Goal: Task Accomplishment & Management: Complete application form

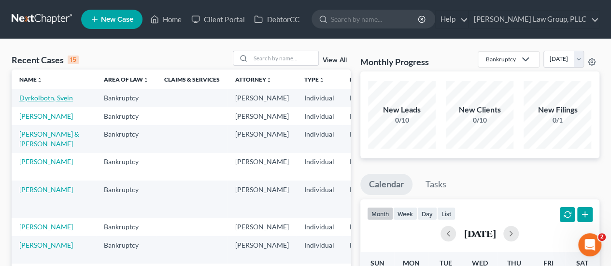
click at [21, 102] on link "Dyrkolbotn, Svein" at bounding box center [46, 98] width 54 height 8
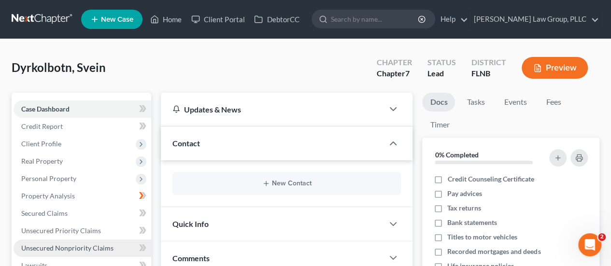
click at [104, 248] on span "Unsecured Nonpriority Claims" at bounding box center [67, 248] width 92 height 8
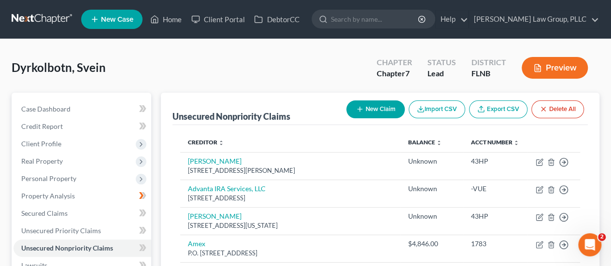
click at [360, 115] on button "New Claim" at bounding box center [375, 110] width 58 height 18
select select "0"
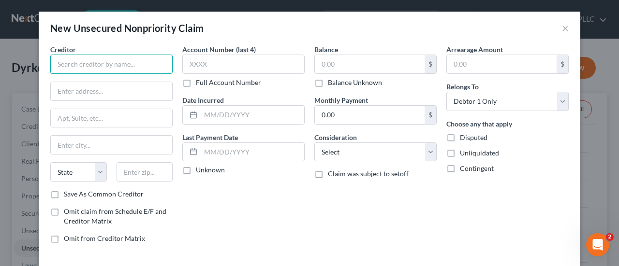
click at [91, 58] on input "text" at bounding box center [111, 64] width 122 height 19
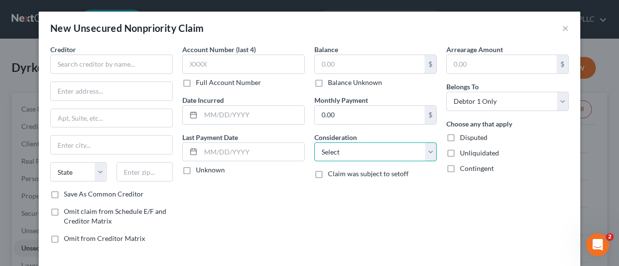
click at [390, 154] on select "Select Cable / Satellite Services Collection Agency Credit Card Debt Debt Couns…" at bounding box center [375, 152] width 122 height 19
select select "14"
click at [314, 143] on select "Select Cable / Satellite Services Collection Agency Credit Card Debt Debt Couns…" at bounding box center [375, 152] width 122 height 19
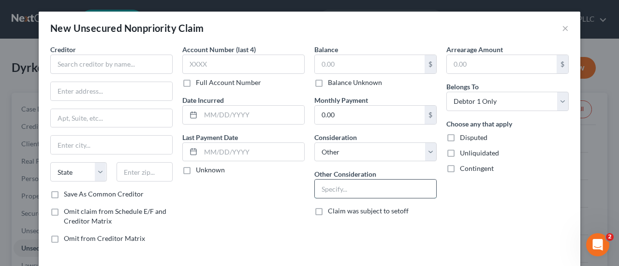
click at [372, 188] on input "text" at bounding box center [375, 189] width 121 height 18
click at [372, 188] on input "Element" at bounding box center [375, 189] width 121 height 18
drag, startPoint x: 372, startPoint y: 188, endPoint x: 286, endPoint y: 193, distance: 86.1
click at [286, 193] on div "Creditor * State [US_STATE] AK AR AZ CA CO CT DE DC [GEOGRAPHIC_DATA] [GEOGRAPH…" at bounding box center [309, 147] width 528 height 207
click at [388, 186] on input "Element Investor" at bounding box center [375, 189] width 121 height 18
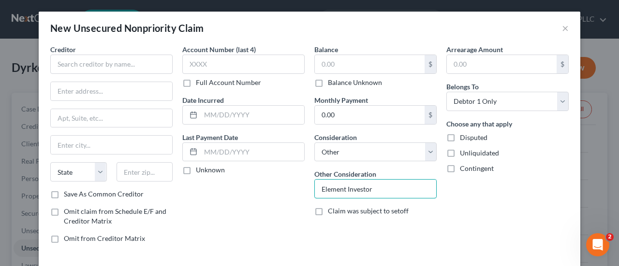
type input "Element Investor"
click at [464, 74] on div "Arrearage Amount $ Belongs To * Select Debtor 1 Only Debtor 2 Only Debtor 1 And…" at bounding box center [507, 147] width 132 height 207
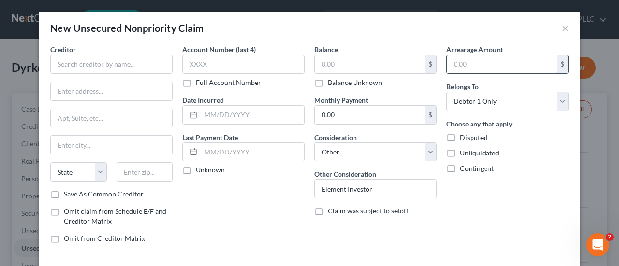
click at [465, 65] on input "text" at bounding box center [501, 64] width 110 height 18
type input "0"
click at [477, 140] on span "Disputed" at bounding box center [474, 137] width 28 height 8
click at [470, 139] on input "Disputed" at bounding box center [466, 136] width 6 height 6
checkbox input "true"
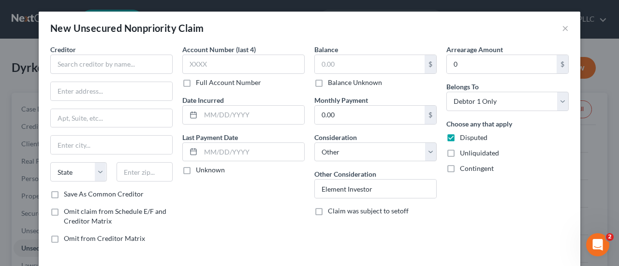
click at [471, 156] on span "Unliquidated" at bounding box center [479, 153] width 39 height 8
click at [470, 155] on input "Unliquidated" at bounding box center [466, 151] width 6 height 6
checkbox input "true"
click at [465, 172] on label "Contingent" at bounding box center [477, 169] width 34 height 10
click at [465, 170] on input "Contingent" at bounding box center [466, 167] width 6 height 6
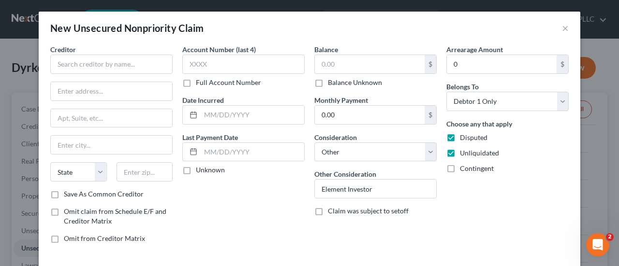
checkbox input "true"
click at [328, 82] on label "Balance Unknown" at bounding box center [355, 83] width 54 height 10
click at [331, 82] on input "Balance Unknown" at bounding box center [334, 81] width 6 height 6
checkbox input "true"
type input "0.00"
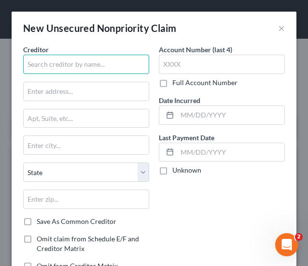
click at [81, 62] on input "text" at bounding box center [86, 64] width 126 height 19
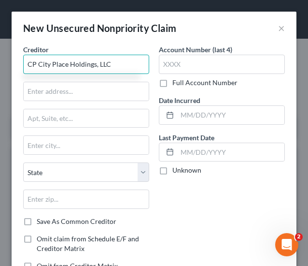
type input "CP City Place Holdings, LLC"
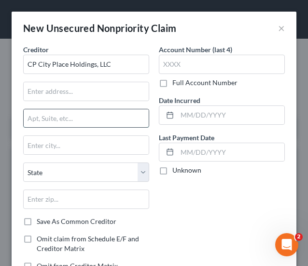
click at [55, 120] on input "text" at bounding box center [86, 118] width 125 height 18
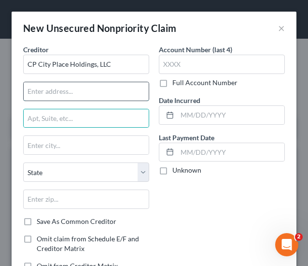
click at [58, 96] on input "text" at bounding box center [86, 91] width 125 height 18
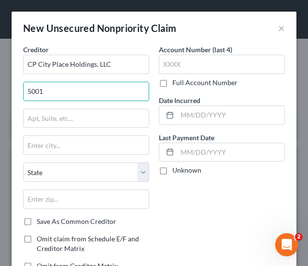
type input "[STREET_ADDRESS]"
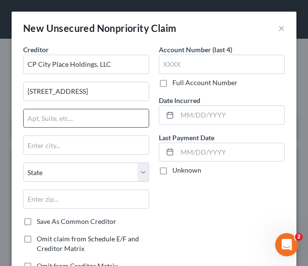
click at [66, 116] on input "text" at bounding box center [86, 118] width 125 height 18
type input "Ste 180"
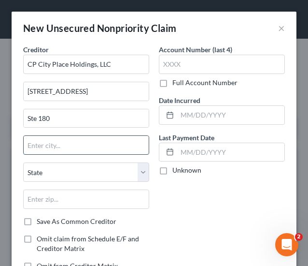
click at [66, 141] on input "text" at bounding box center [86, 145] width 125 height 18
type input "[GEOGRAPHIC_DATA]"
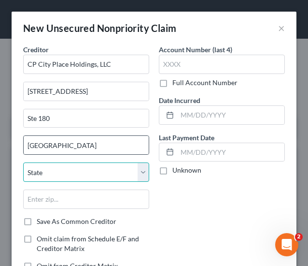
select select "9"
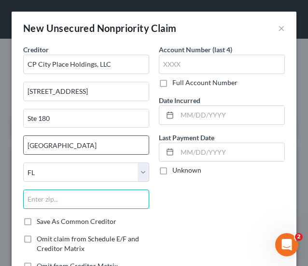
type input "32601"
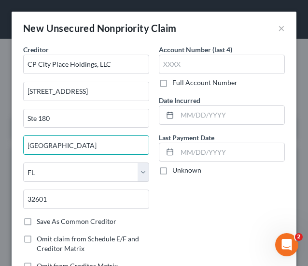
click at [176, 216] on div "Account Number (last 4) Full Account Number Date Incurred Last Payment Date Unk…" at bounding box center [222, 161] width 136 height 234
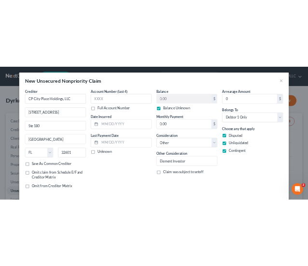
scroll to position [43, 0]
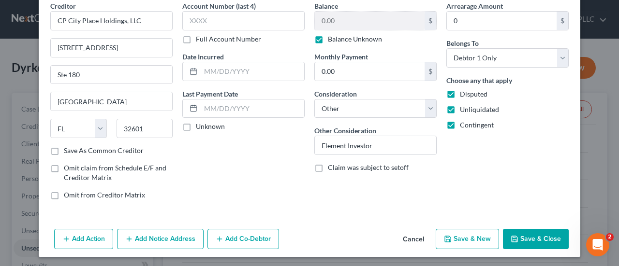
click at [464, 242] on button "Save & New" at bounding box center [466, 239] width 63 height 20
select select "0"
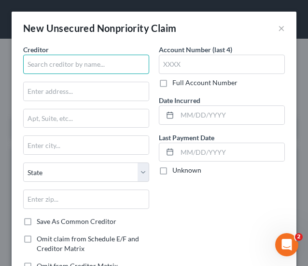
click at [68, 66] on input "text" at bounding box center [86, 64] width 126 height 19
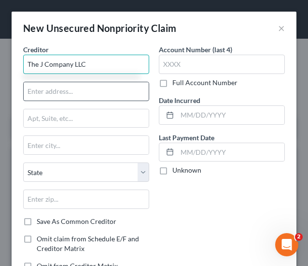
type input "The J Company LLC"
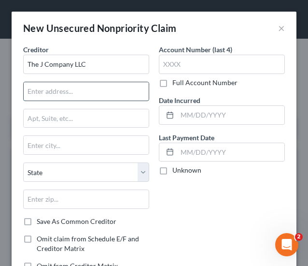
click at [78, 84] on input "text" at bounding box center [86, 91] width 125 height 18
click at [74, 90] on input "Care of" at bounding box center [86, 91] width 125 height 18
click at [106, 96] on input "Care of [PERSON_NAME]," at bounding box center [86, 91] width 125 height 18
paste input "[STREET_ADDRESS]"
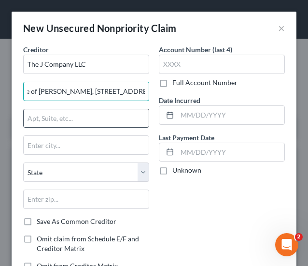
type input "Care of [PERSON_NAME], [STREET_ADDRESS]"
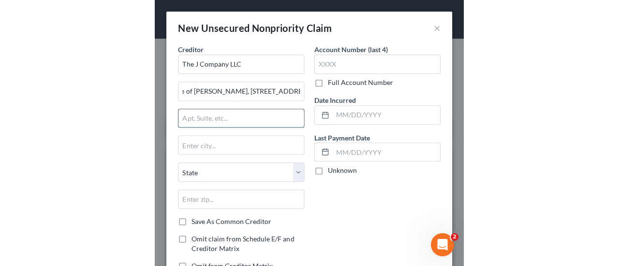
scroll to position [0, 0]
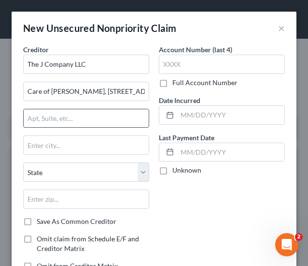
click at [97, 113] on input "text" at bounding box center [86, 118] width 125 height 18
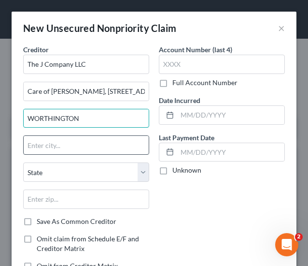
type input "WORTHINGTON"
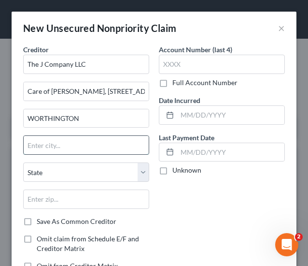
click at [75, 144] on input "text" at bounding box center [86, 145] width 125 height 18
type input "O"
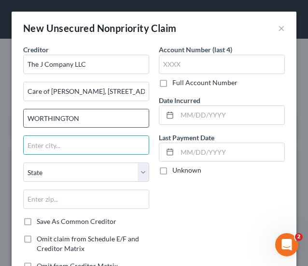
click at [85, 120] on input "WORTHINGTON" at bounding box center [86, 118] width 125 height 18
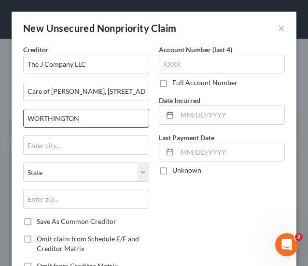
click at [85, 120] on input "WORTHINGTON" at bounding box center [86, 118] width 125 height 18
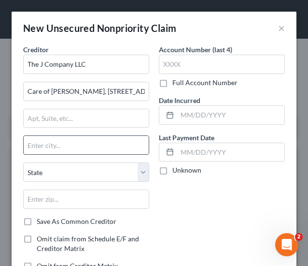
click at [80, 141] on input "text" at bounding box center [86, 145] width 125 height 18
paste input "WORTHINGTON"
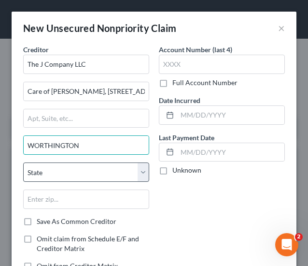
type input "WORTHINGTON"
click at [56, 165] on select "State [US_STATE] AK AR AZ CA CO CT DE DC [GEOGRAPHIC_DATA] [GEOGRAPHIC_DATA] GU…" at bounding box center [86, 171] width 126 height 19
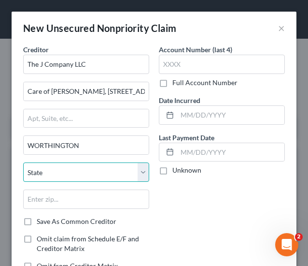
select select "36"
click at [23, 162] on select "State [US_STATE] AK AR AZ CA CO CT DE DC [GEOGRAPHIC_DATA] [GEOGRAPHIC_DATA] GU…" at bounding box center [86, 171] width 126 height 19
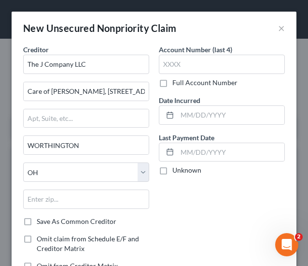
click at [174, 200] on div "Account Number (last 4) Full Account Number Date Incurred Last Payment Date Unk…" at bounding box center [222, 161] width 136 height 234
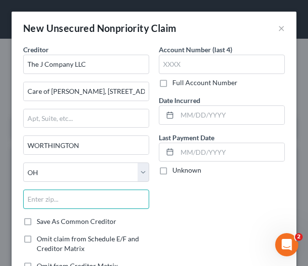
click at [101, 198] on input "text" at bounding box center [86, 198] width 126 height 19
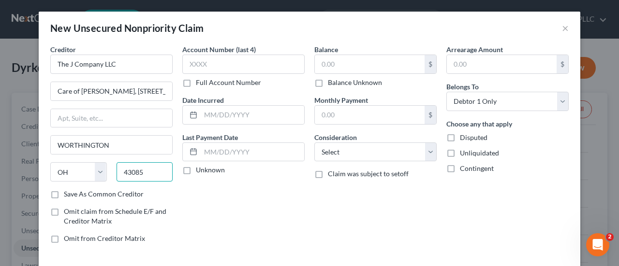
type input "43085"
click at [371, 80] on label "Balance Unknown" at bounding box center [355, 83] width 54 height 10
click at [338, 80] on input "Balance Unknown" at bounding box center [334, 81] width 6 height 6
checkbox input "true"
type input "0.00"
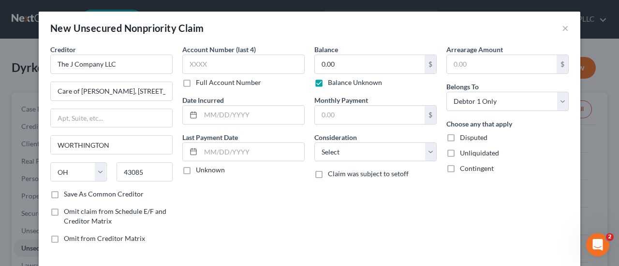
type input "Columbus"
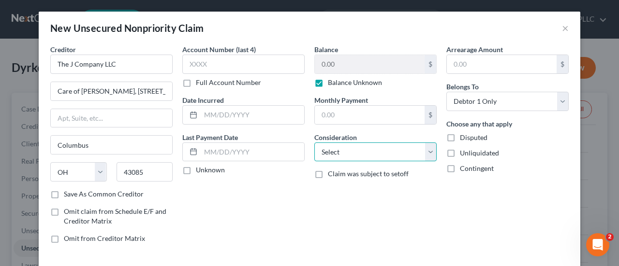
click at [348, 155] on select "Select Cable / Satellite Services Collection Agency Credit Card Debt Debt Couns…" at bounding box center [375, 152] width 122 height 19
select select "14"
click at [314, 143] on select "Select Cable / Satellite Services Collection Agency Credit Card Debt Debt Couns…" at bounding box center [375, 152] width 122 height 19
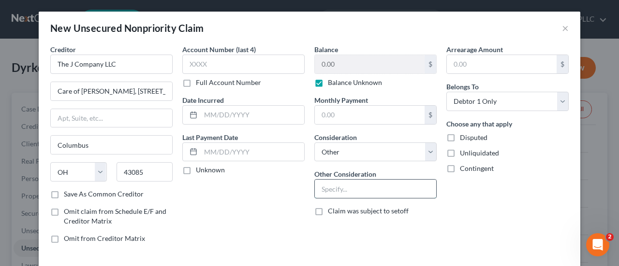
click at [345, 193] on input "text" at bounding box center [375, 189] width 121 height 18
type input "e"
type input "Element Investor"
click at [510, 59] on input "text" at bounding box center [501, 64] width 110 height 18
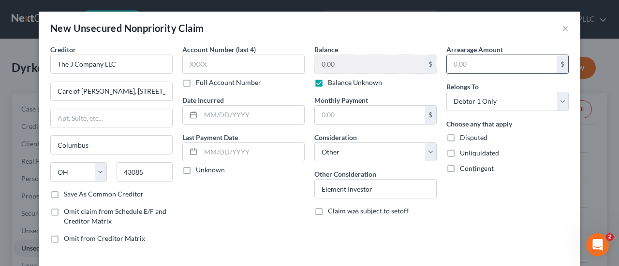
type input "0"
click at [514, 178] on div "Arrearage Amount 0 $ Belongs To * Select Debtor 1 Only Debtor 2 Only Debtor 1 A…" at bounding box center [507, 147] width 132 height 207
click at [478, 171] on span "Contingent" at bounding box center [477, 168] width 34 height 8
click at [470, 170] on input "Contingent" at bounding box center [466, 167] width 6 height 6
checkbox input "true"
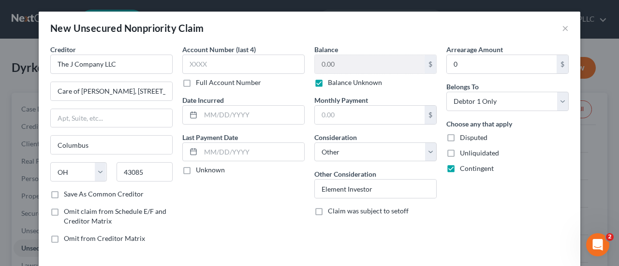
click at [475, 156] on span "Unliquidated" at bounding box center [479, 153] width 39 height 8
click at [470, 155] on input "Unliquidated" at bounding box center [466, 151] width 6 height 6
checkbox input "true"
click at [468, 139] on span "Disputed" at bounding box center [474, 137] width 28 height 8
click at [468, 139] on input "Disputed" at bounding box center [466, 136] width 6 height 6
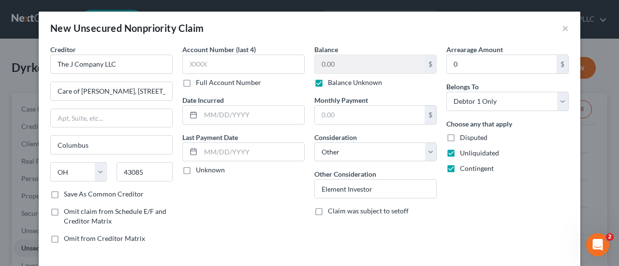
checkbox input "true"
click at [545, 227] on div "Arrearage Amount 0 $ Belongs To * Select Debtor 1 Only Debtor 2 Only Debtor 1 A…" at bounding box center [507, 147] width 132 height 207
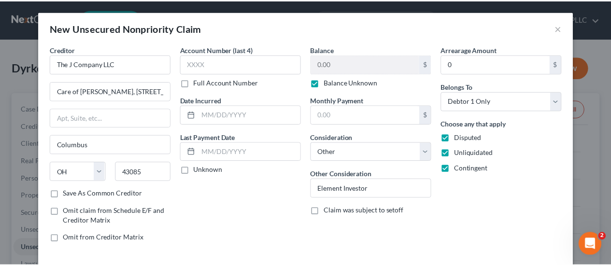
scroll to position [43, 0]
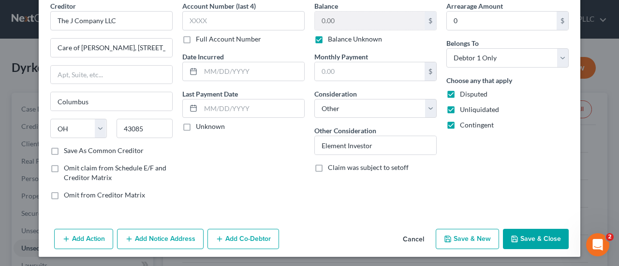
drag, startPoint x: 538, startPoint y: 240, endPoint x: 547, endPoint y: 208, distance: 33.3
click at [547, 208] on div "New Unsecured Nonpriority Claim × Creditor * The J Company LLC Care of [PERSON_…" at bounding box center [309, 112] width 541 height 289
click at [472, 243] on button "Save & New" at bounding box center [466, 239] width 63 height 20
select select "0"
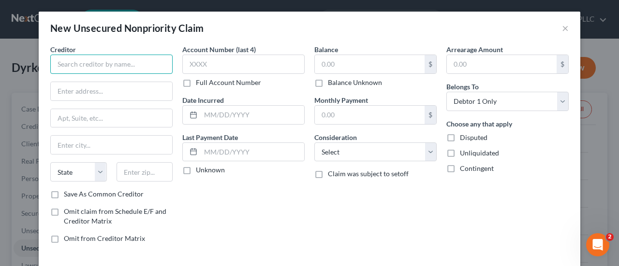
click at [88, 66] on input "text" at bounding box center [111, 64] width 122 height 19
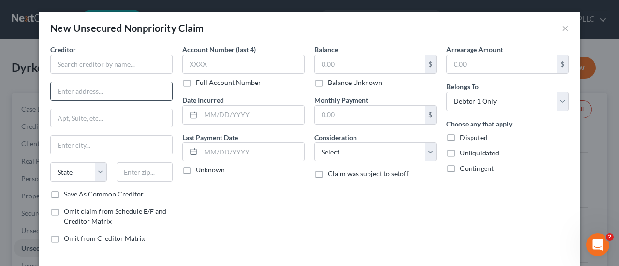
click at [105, 94] on input "text" at bounding box center [111, 91] width 121 height 18
type input "C/O [PERSON_NAME]"
click at [565, 29] on div "New Unsecured Nonpriority Claim ×" at bounding box center [309, 28] width 541 height 33
click at [557, 29] on div "New Unsecured Nonpriority Claim ×" at bounding box center [309, 28] width 541 height 33
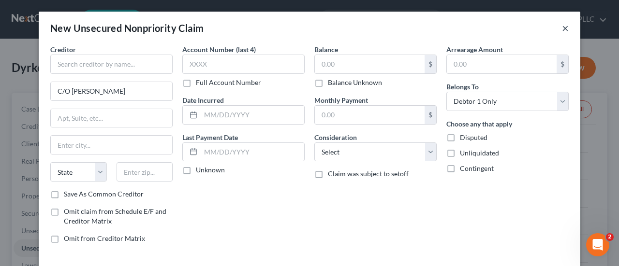
click at [561, 29] on button "×" at bounding box center [564, 28] width 7 height 12
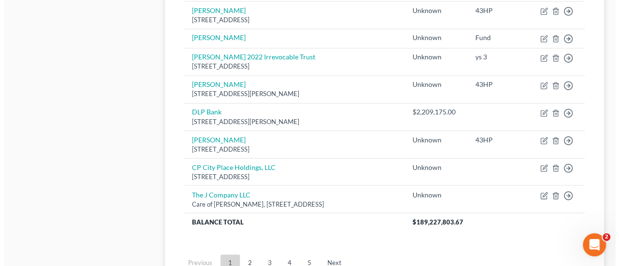
scroll to position [832, 0]
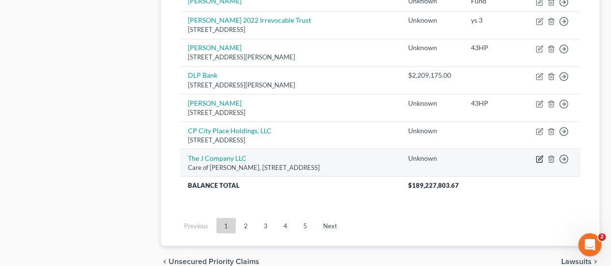
click at [538, 155] on icon "button" at bounding box center [540, 159] width 8 height 8
select select "36"
select select "14"
select select "0"
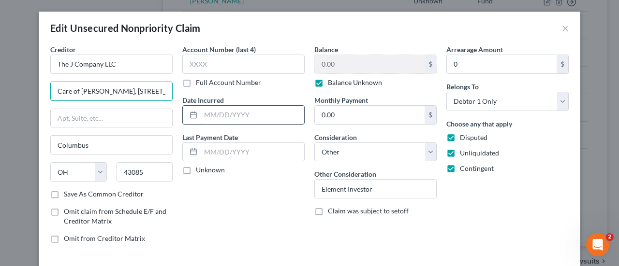
scroll to position [0, 18]
drag, startPoint x: 115, startPoint y: 95, endPoint x: 232, endPoint y: 119, distance: 119.4
click at [232, 119] on div "Creditor * The J Company LLC Care of [PERSON_NAME], [STREET_ADDRESS] [US_STATE]…" at bounding box center [309, 147] width 528 height 207
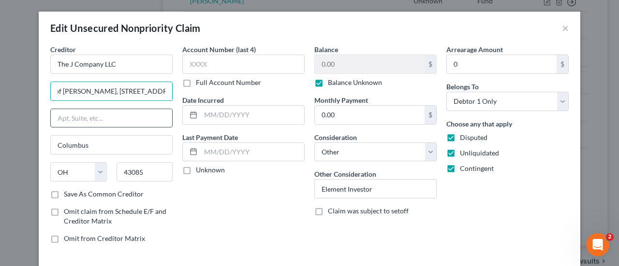
click at [135, 114] on input "text" at bounding box center [111, 118] width 121 height 18
paste input "[STREET_ADDRESS]"
type input "[STREET_ADDRESS]"
click at [158, 92] on input "Care of [PERSON_NAME], [STREET_ADDRESS]" at bounding box center [111, 91] width 121 height 18
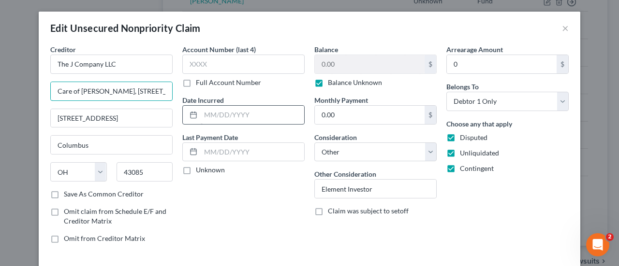
scroll to position [0, 18]
drag, startPoint x: 112, startPoint y: 91, endPoint x: 212, endPoint y: 107, distance: 101.2
click at [212, 107] on div "Creditor * The J Company LLC Care of [PERSON_NAME], [STREET_ADDRESS] [STREET_AD…" at bounding box center [309, 147] width 528 height 207
type input "C/O [PERSON_NAME]"
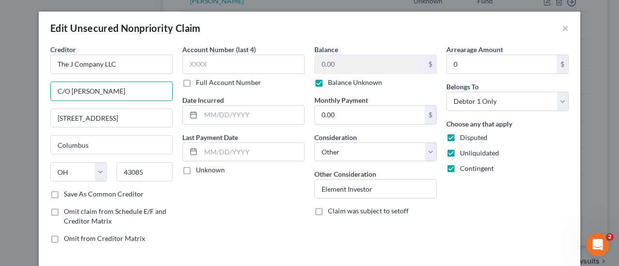
click at [523, 243] on div "Arrearage Amount 0 $ Belongs To * Select Debtor 1 Only Debtor 2 Only Debtor 1 A…" at bounding box center [507, 147] width 132 height 207
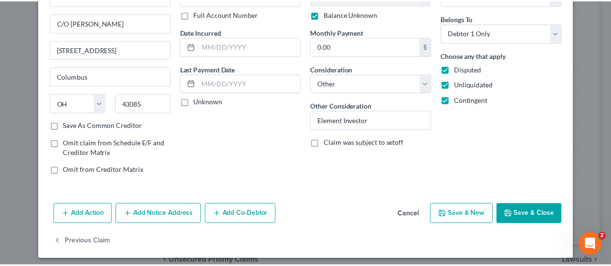
scroll to position [70, 0]
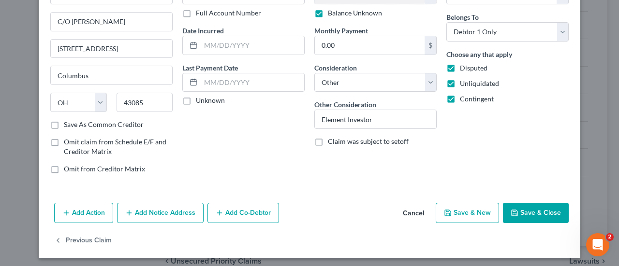
click at [546, 209] on button "Save & Close" at bounding box center [536, 213] width 66 height 20
